Goal: Navigation & Orientation: Find specific page/section

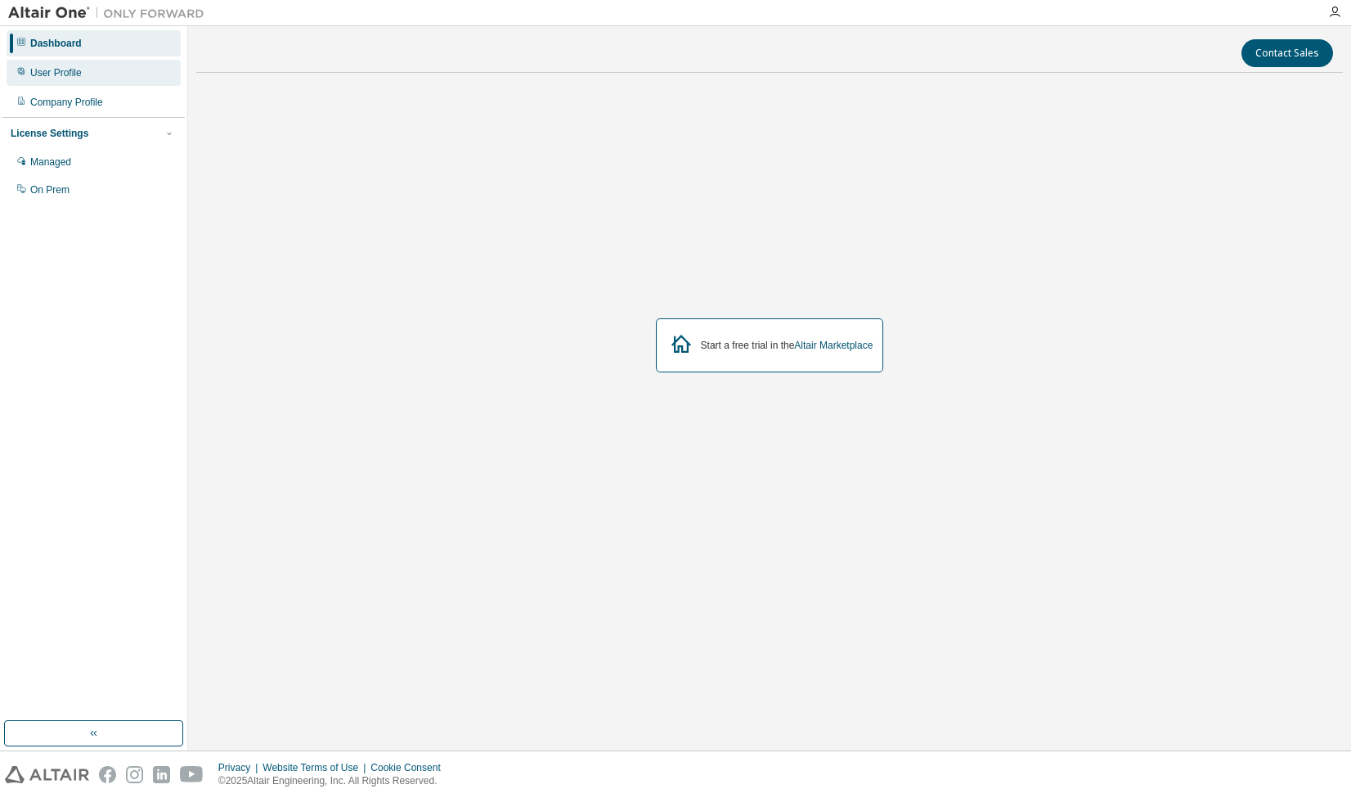
click at [98, 70] on div "User Profile" at bounding box center [94, 73] width 174 height 26
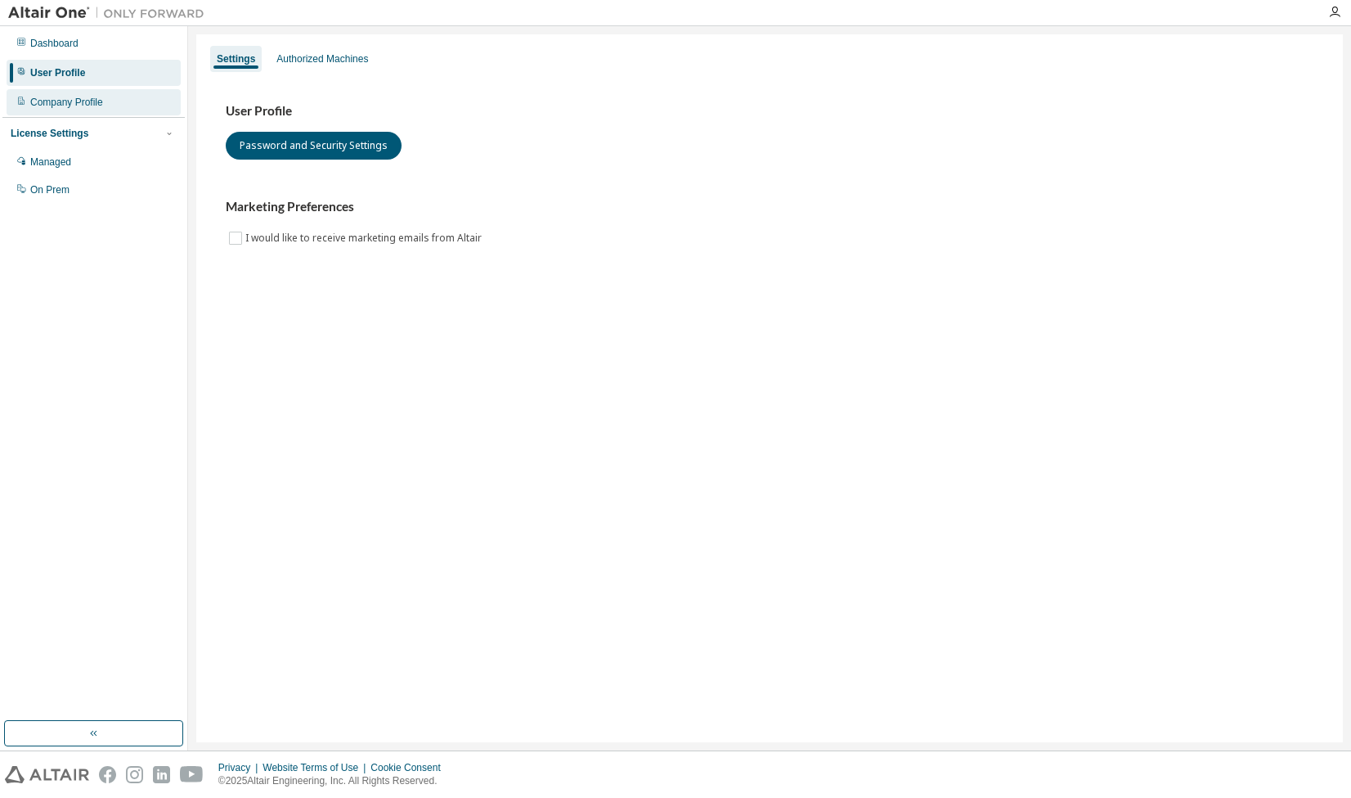
click at [81, 106] on div "Company Profile" at bounding box center [66, 102] width 73 height 13
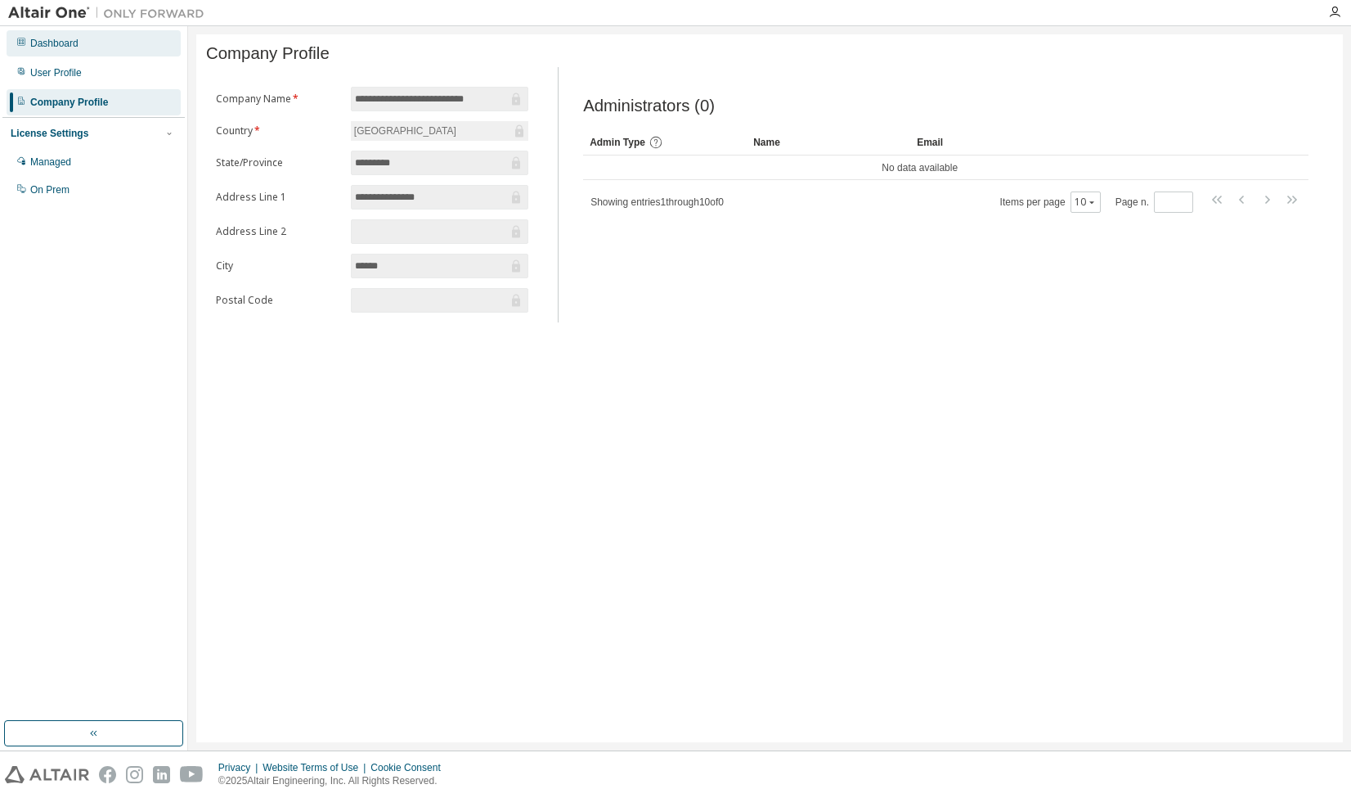
click at [97, 36] on div "Dashboard" at bounding box center [94, 43] width 174 height 26
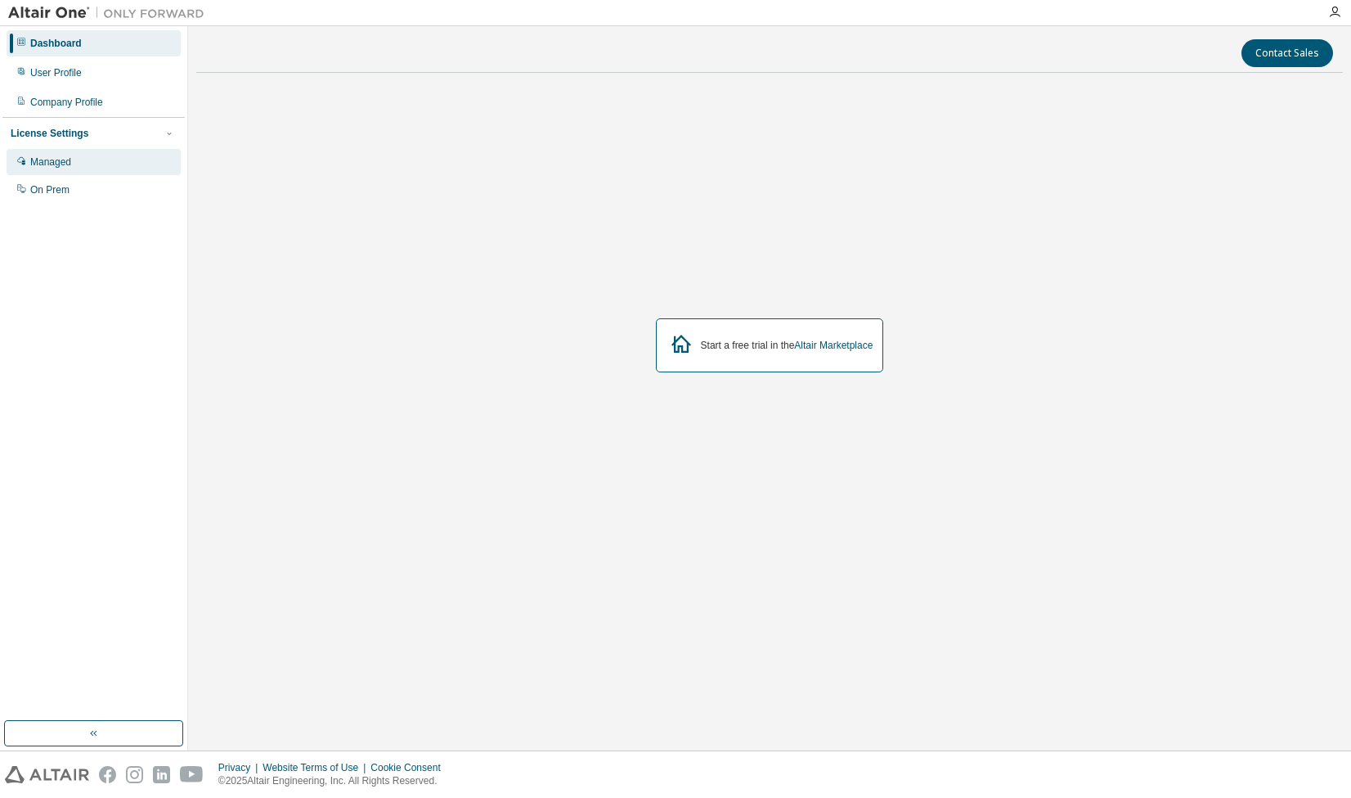
click at [83, 164] on div "Managed" at bounding box center [94, 162] width 174 height 26
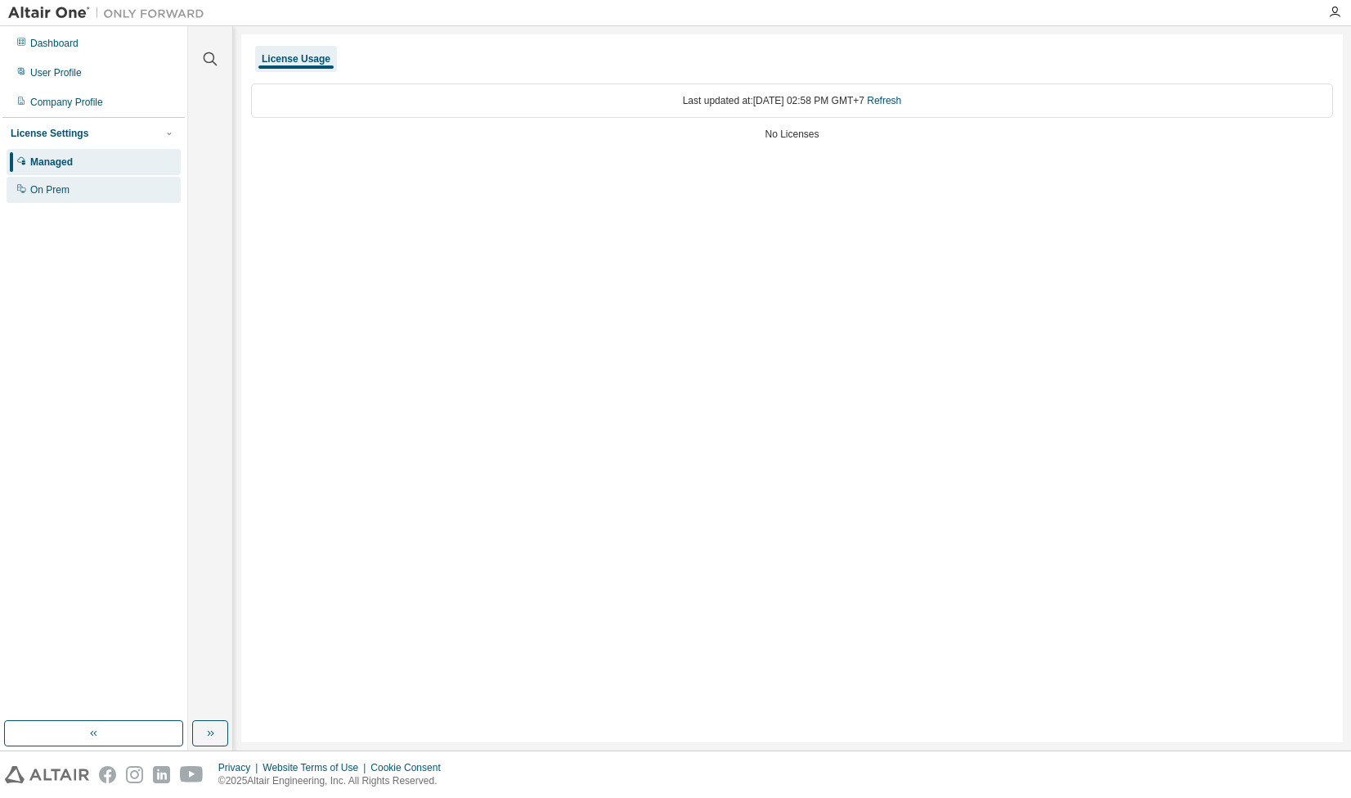
click at [60, 187] on div "On Prem" at bounding box center [49, 189] width 39 height 13
